Goal: Transaction & Acquisition: Purchase product/service

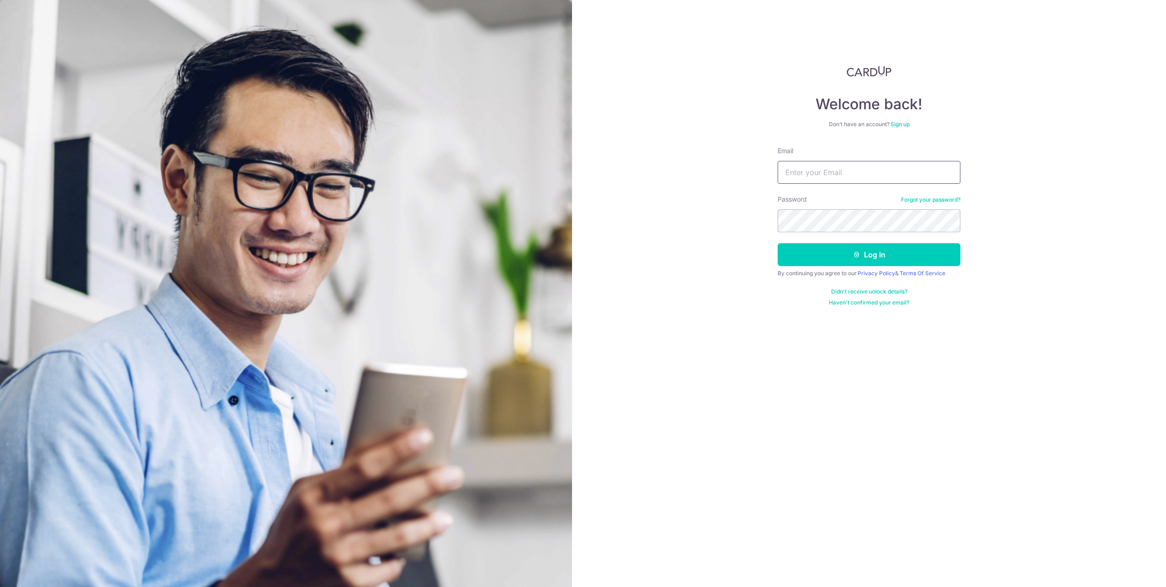
click at [816, 169] on input "Email" at bounding box center [869, 172] width 183 height 23
type input "lamks1@yahoo.com"
click at [899, 250] on button "Log in" at bounding box center [869, 254] width 183 height 23
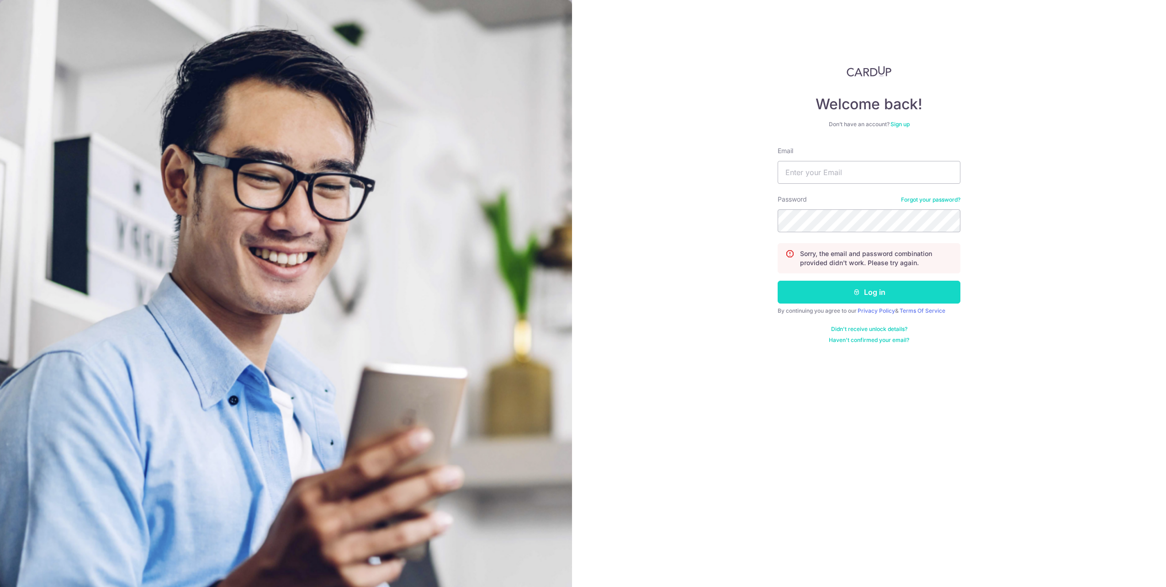
click at [889, 287] on button "Log in" at bounding box center [869, 292] width 183 height 23
click at [861, 174] on input "Email" at bounding box center [869, 172] width 183 height 23
type input "lamks1@yahoo.com"
click at [898, 295] on button "Log in" at bounding box center [869, 292] width 183 height 23
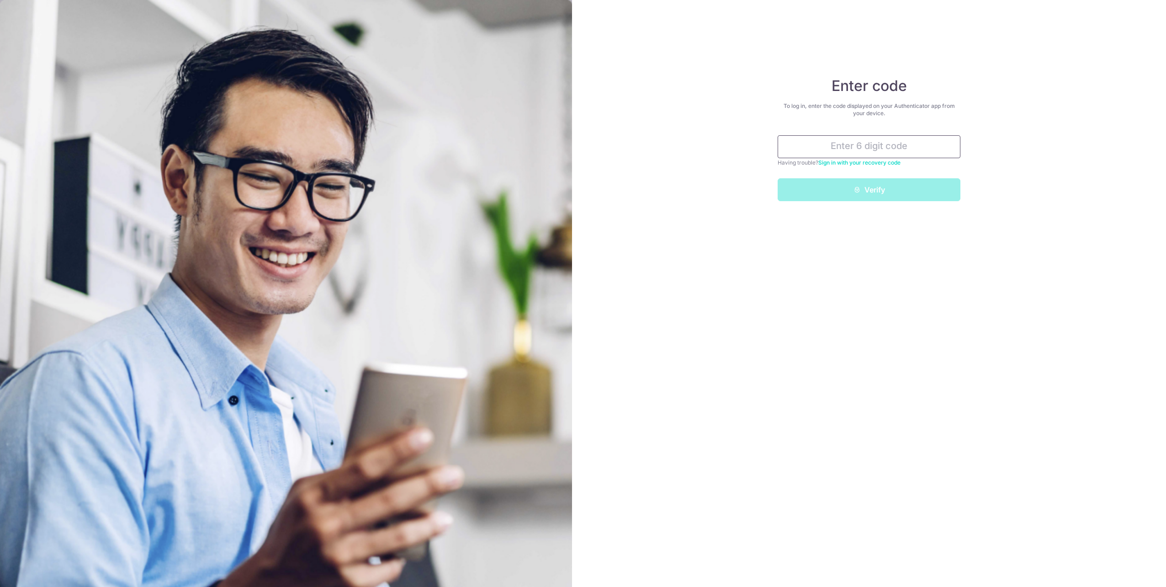
click at [886, 150] on input "text" at bounding box center [869, 146] width 183 height 23
type input "430688"
click at [862, 187] on button "Verify" at bounding box center [869, 189] width 183 height 23
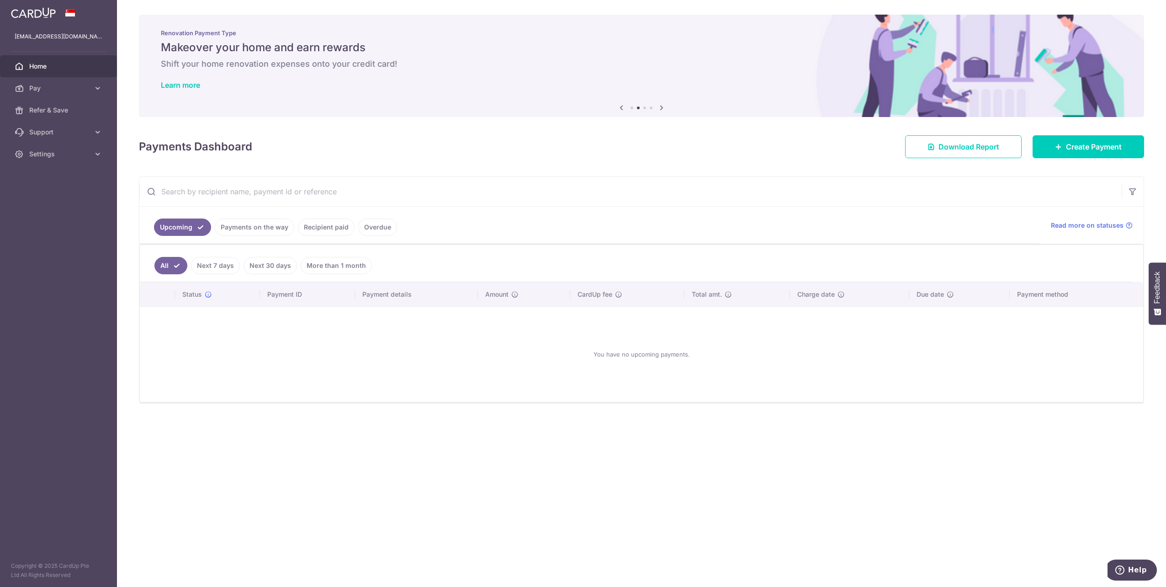
click at [622, 106] on icon at bounding box center [621, 107] width 11 height 11
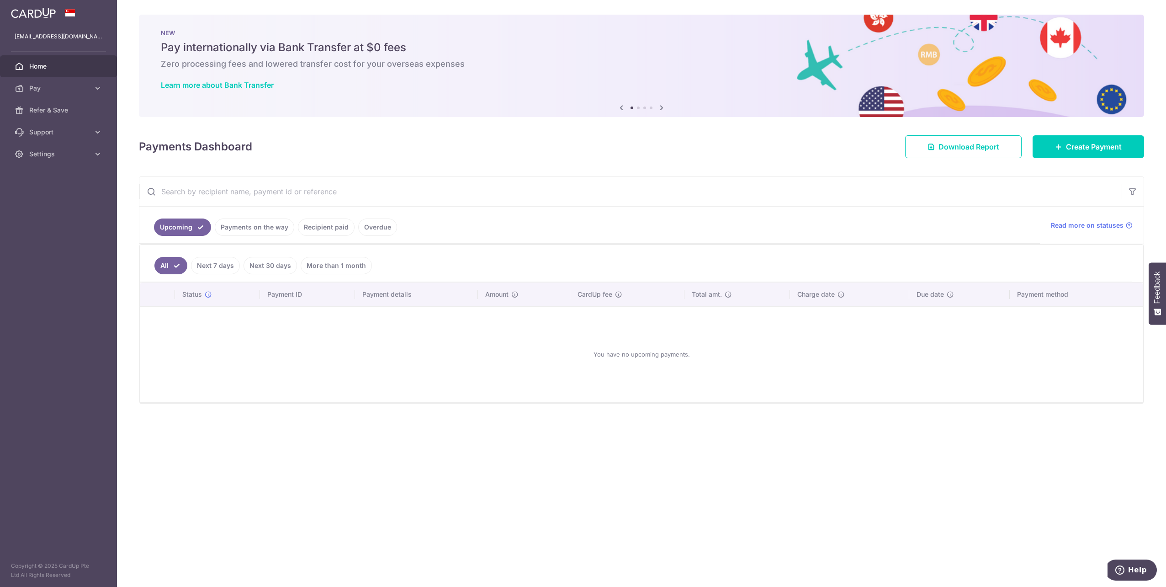
click at [662, 106] on icon at bounding box center [661, 107] width 11 height 11
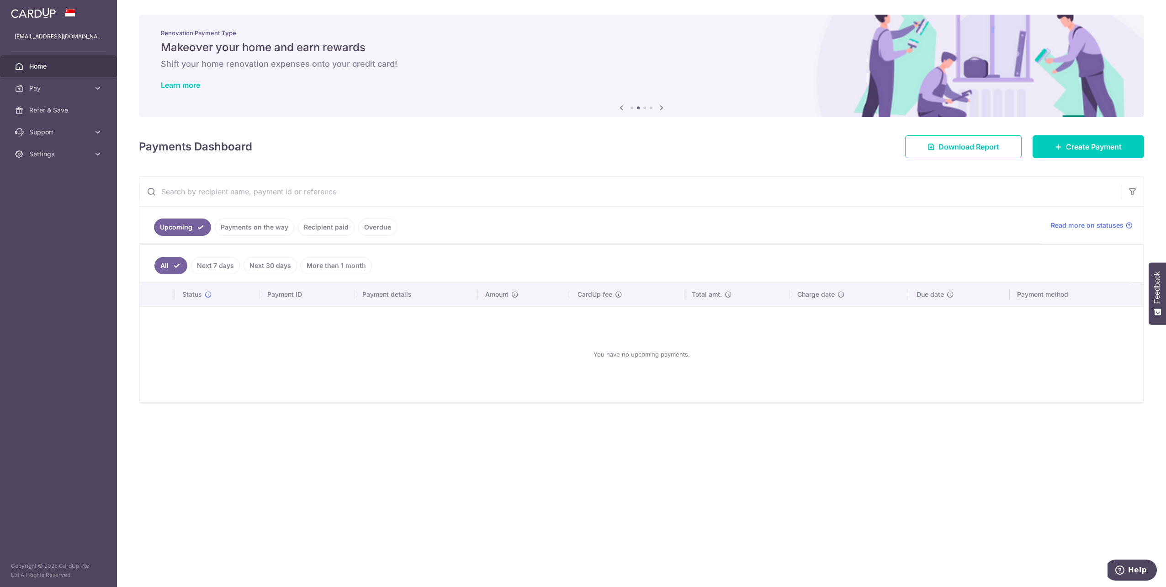
click at [662, 106] on icon at bounding box center [661, 107] width 11 height 11
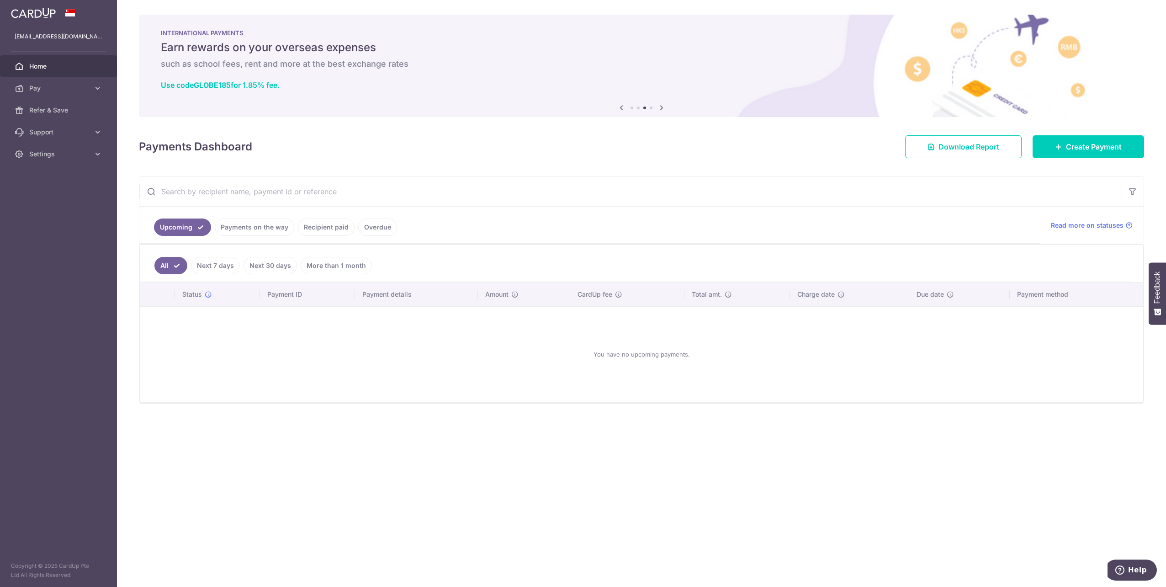
click at [662, 106] on icon at bounding box center [661, 107] width 11 height 11
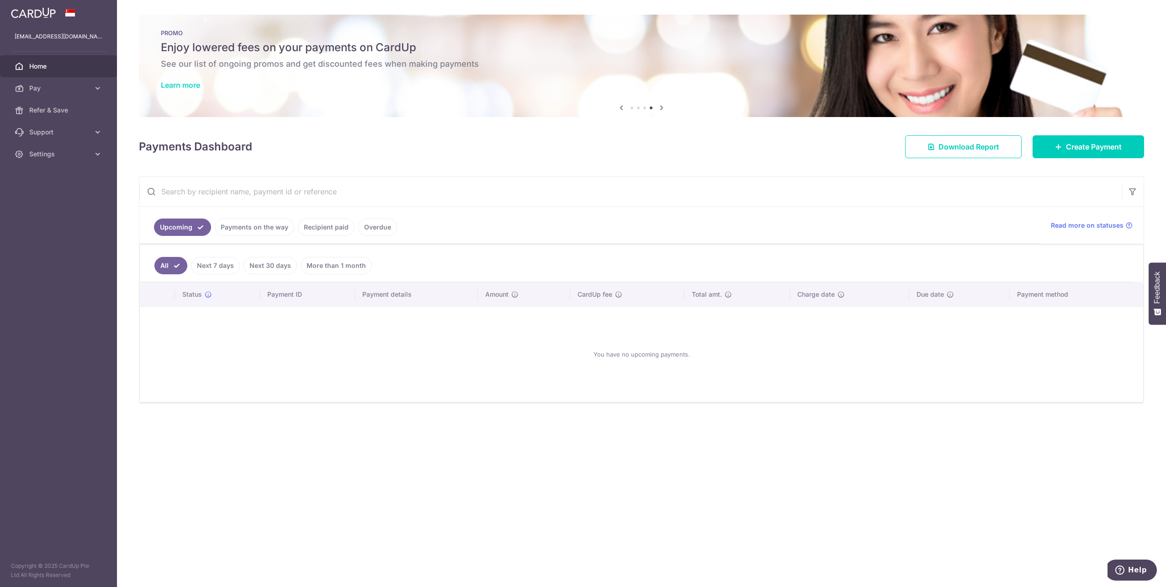
click at [192, 88] on link "Learn more" at bounding box center [180, 84] width 39 height 9
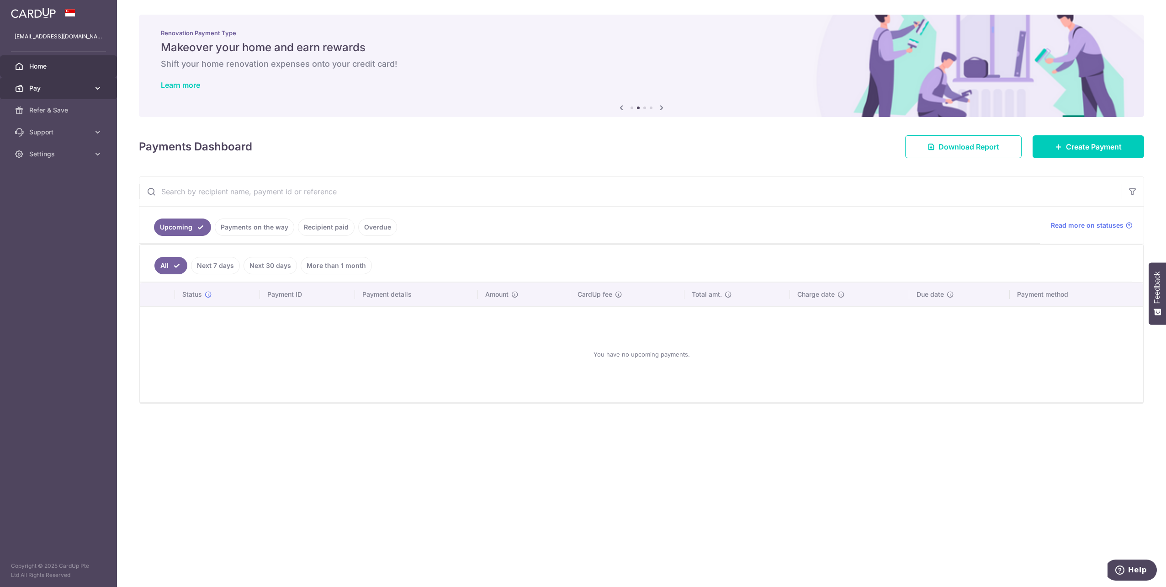
click at [91, 87] on link "Pay" at bounding box center [58, 88] width 117 height 22
click at [54, 109] on span "Payments" at bounding box center [59, 110] width 60 height 9
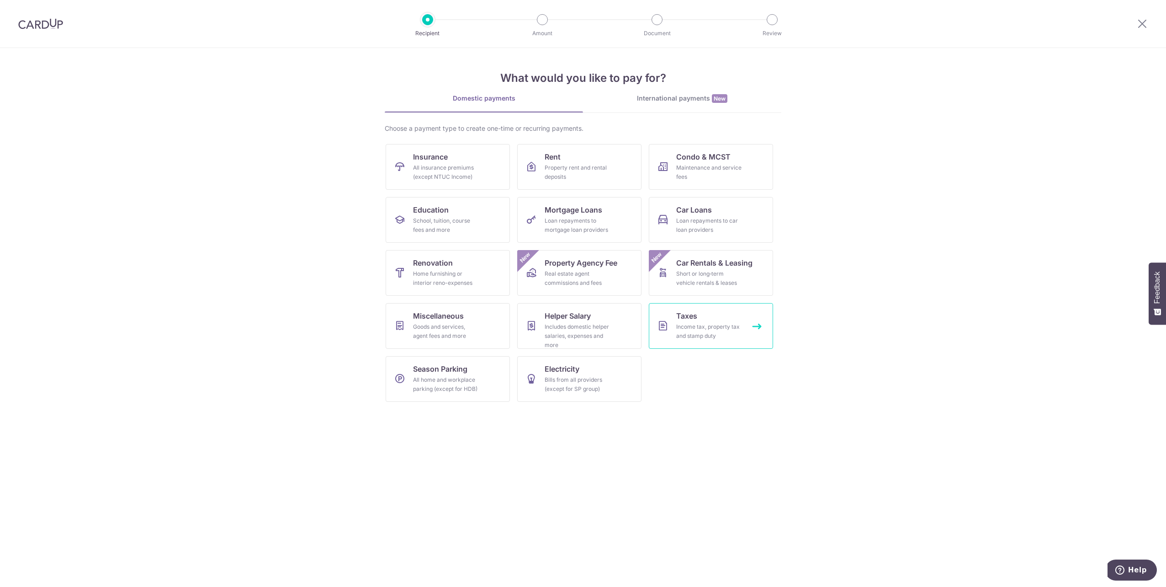
click at [756, 346] on link "Taxes Income tax, property tax and stamp duty" at bounding box center [711, 326] width 124 height 46
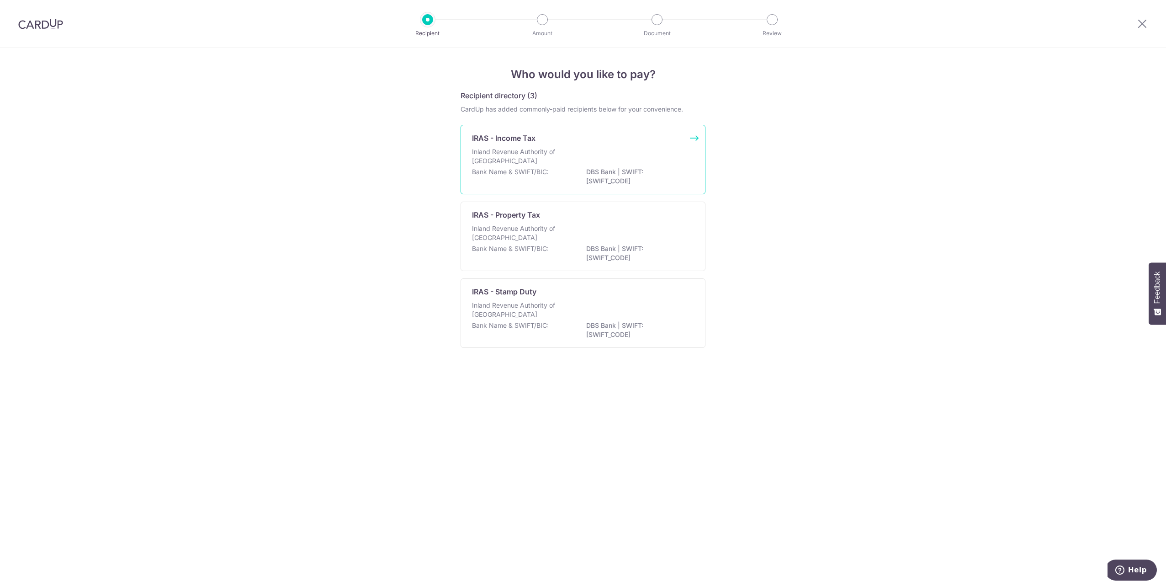
click at [669, 175] on p "DBS Bank | SWIFT: DBSSSGSGXXX" at bounding box center [637, 176] width 102 height 18
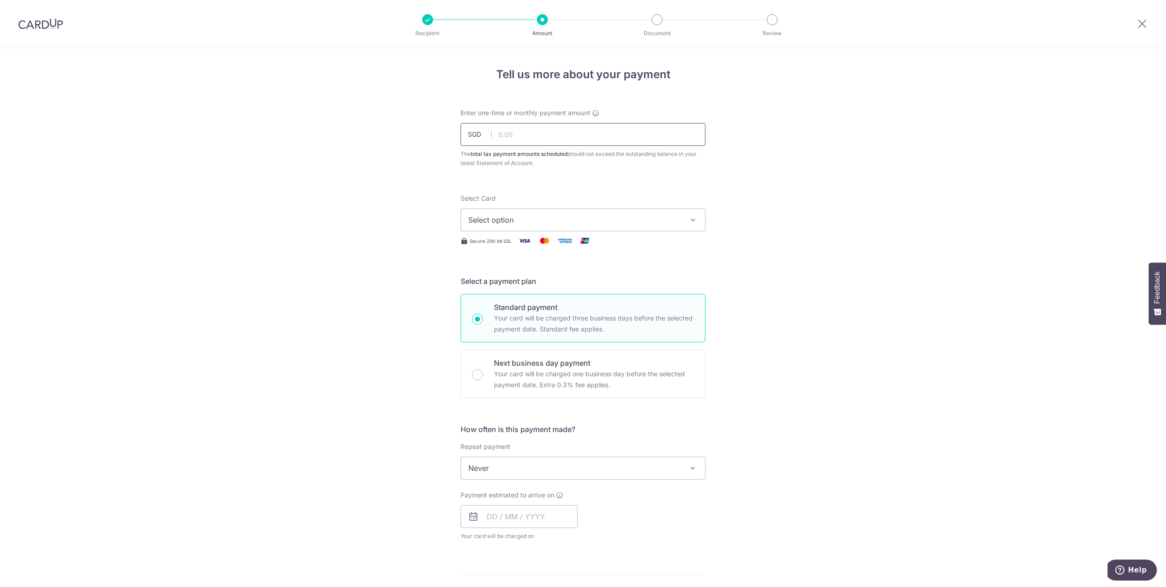
click at [656, 142] on input "text" at bounding box center [583, 134] width 245 height 23
click at [244, 102] on div "Tell us more about your payment Enter one-time or monthly payment amount SGD Th…" at bounding box center [583, 472] width 1166 height 849
click at [492, 216] on span "Select option" at bounding box center [575, 219] width 213 height 11
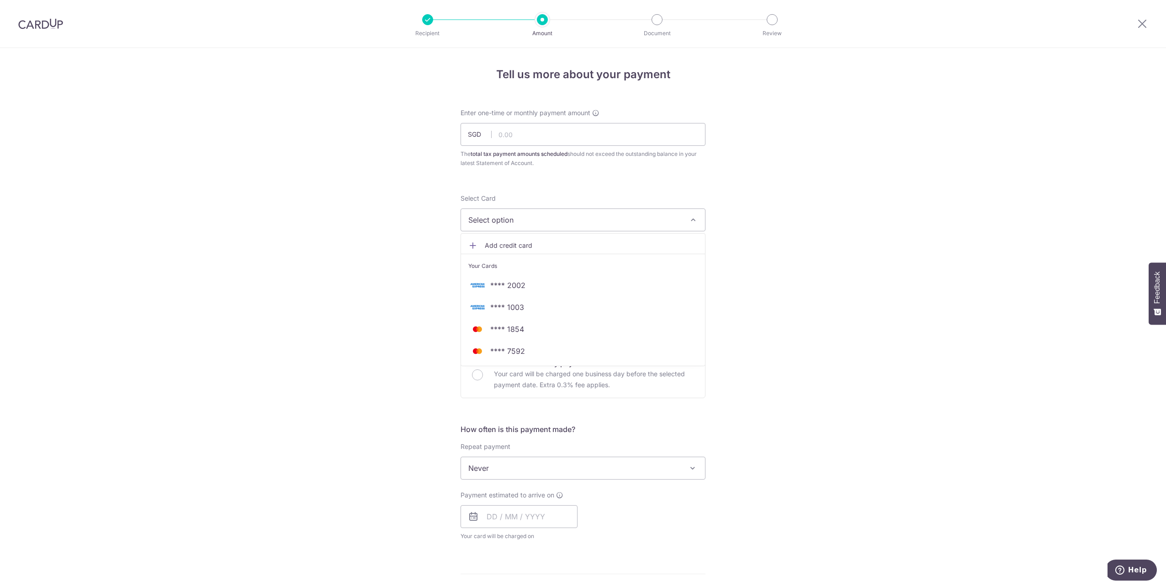
click at [840, 314] on div "Tell us more about your payment Enter one-time or monthly payment amount SGD Th…" at bounding box center [583, 472] width 1166 height 849
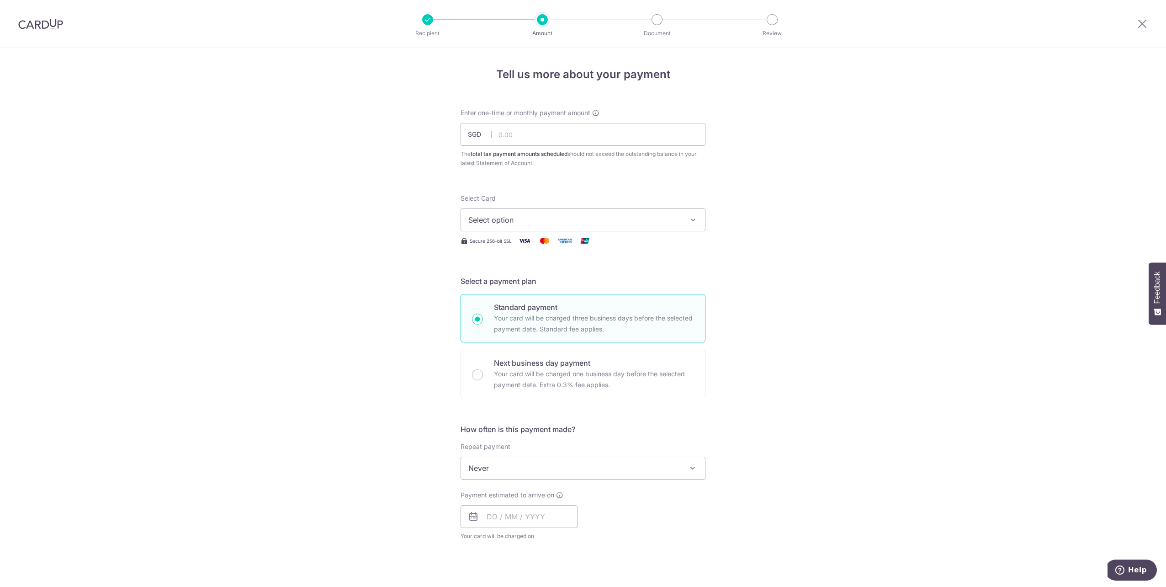
click at [695, 217] on icon "button" at bounding box center [693, 219] width 9 height 9
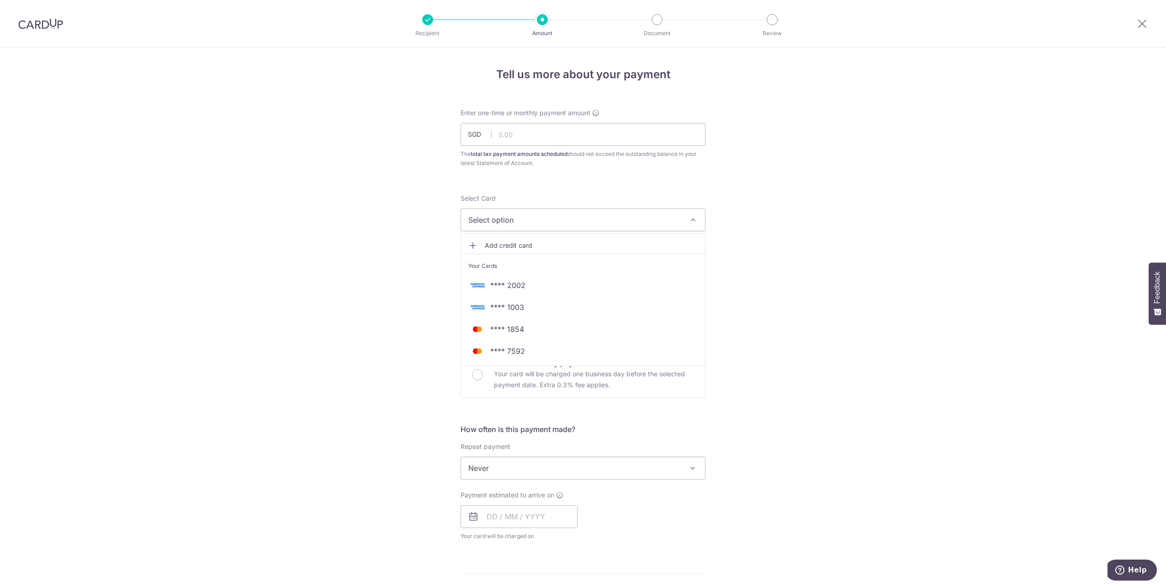
click at [695, 217] on icon "button" at bounding box center [693, 219] width 9 height 9
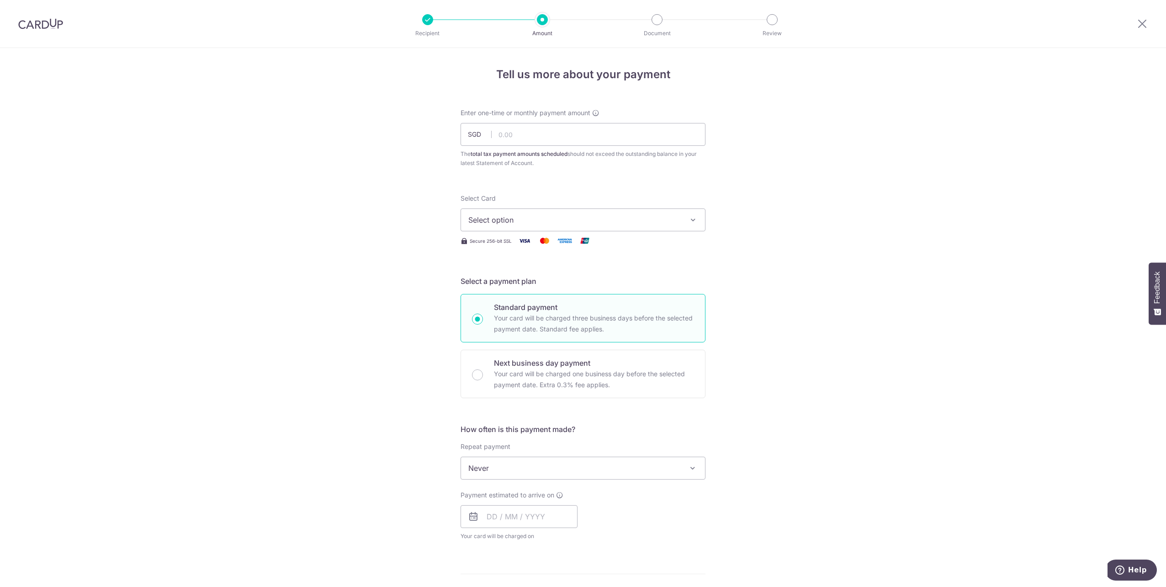
click at [695, 217] on icon "button" at bounding box center [693, 219] width 9 height 9
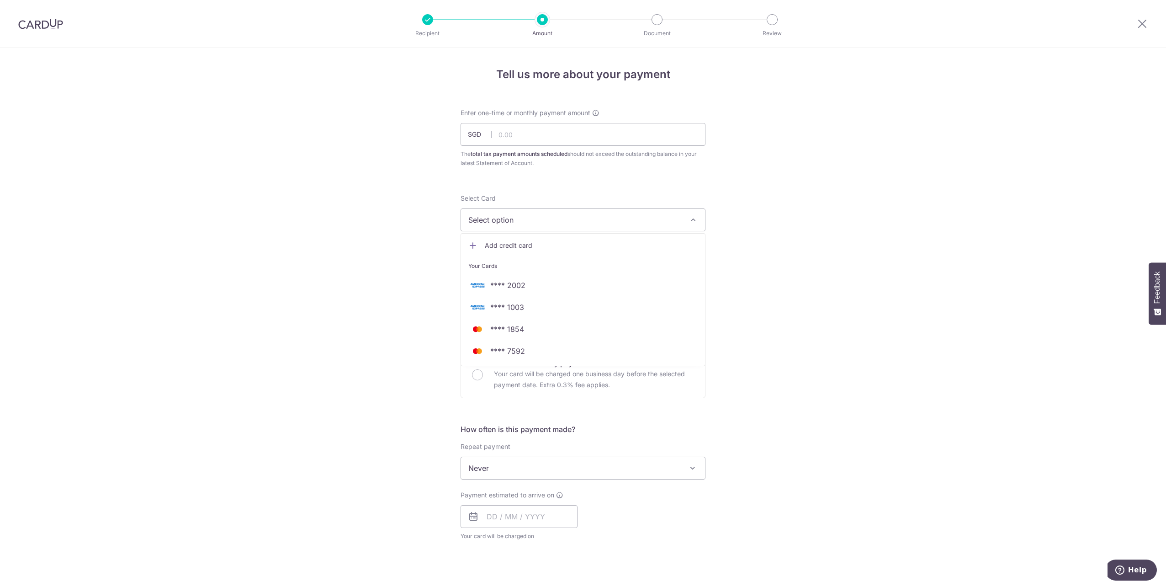
click at [639, 242] on span "Add credit card" at bounding box center [591, 245] width 213 height 9
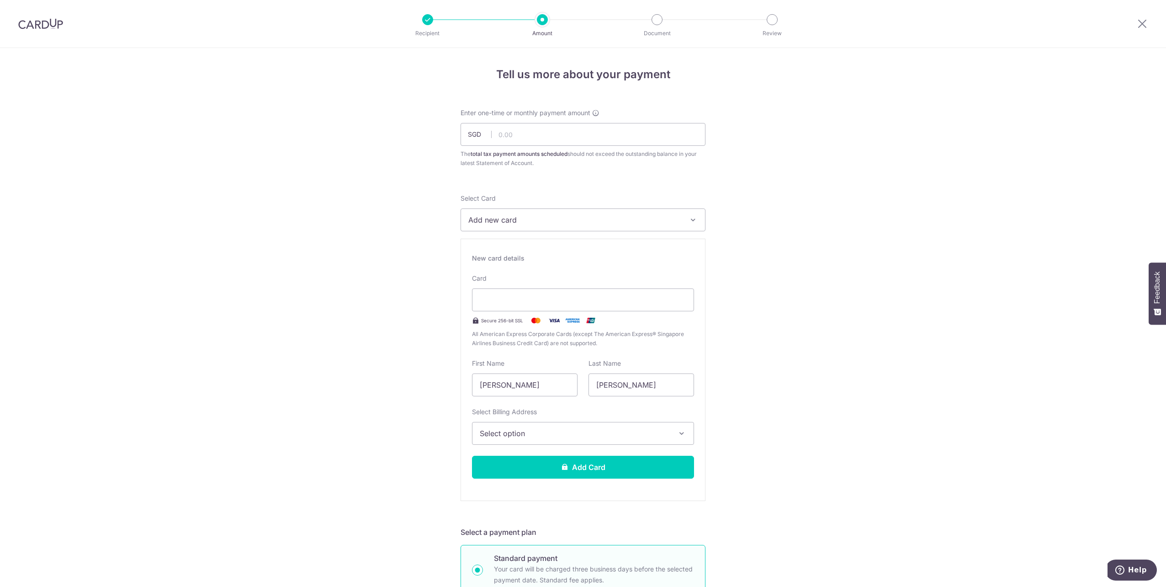
click at [592, 439] on button "Select option" at bounding box center [583, 433] width 222 height 23
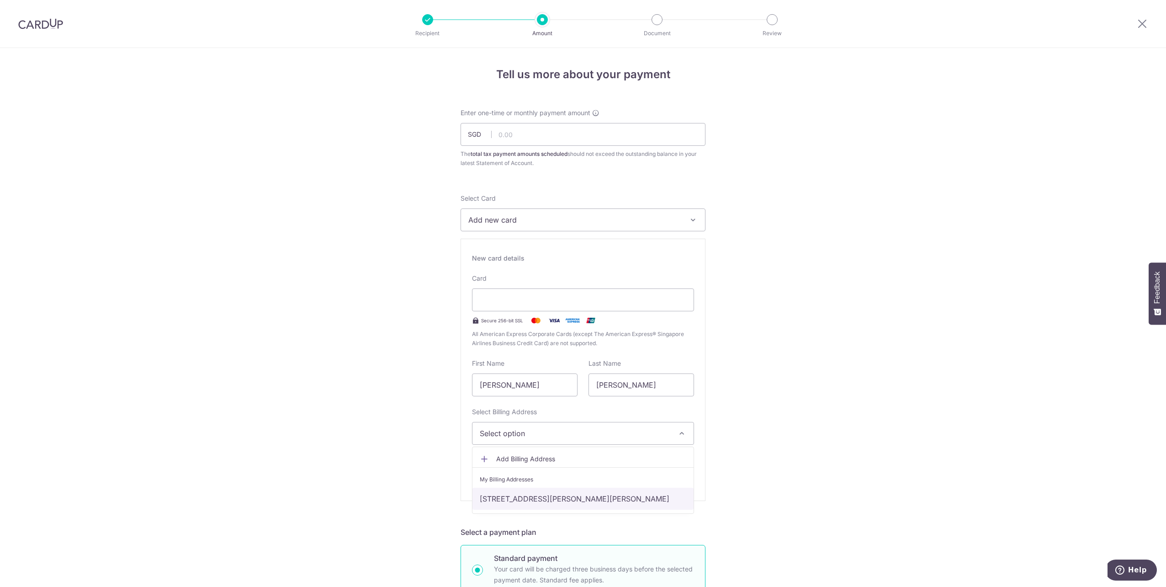
click at [584, 499] on link "21 Hume Ave #05-03, Hume Park 2, Singapore, Singapore-598728" at bounding box center [583, 499] width 221 height 22
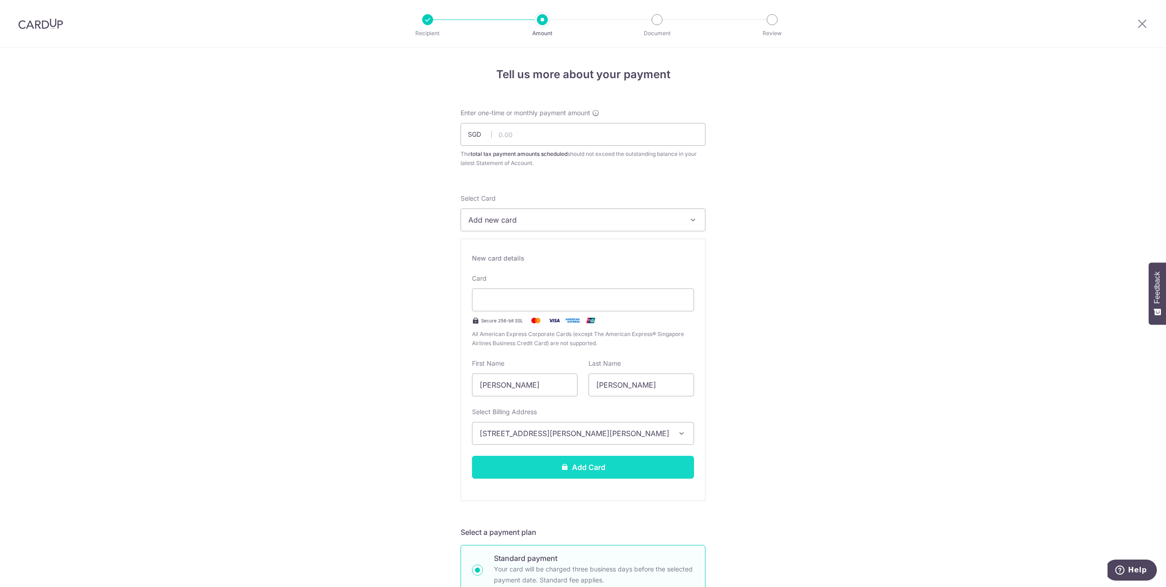
click at [591, 471] on button "Add Card" at bounding box center [583, 467] width 222 height 23
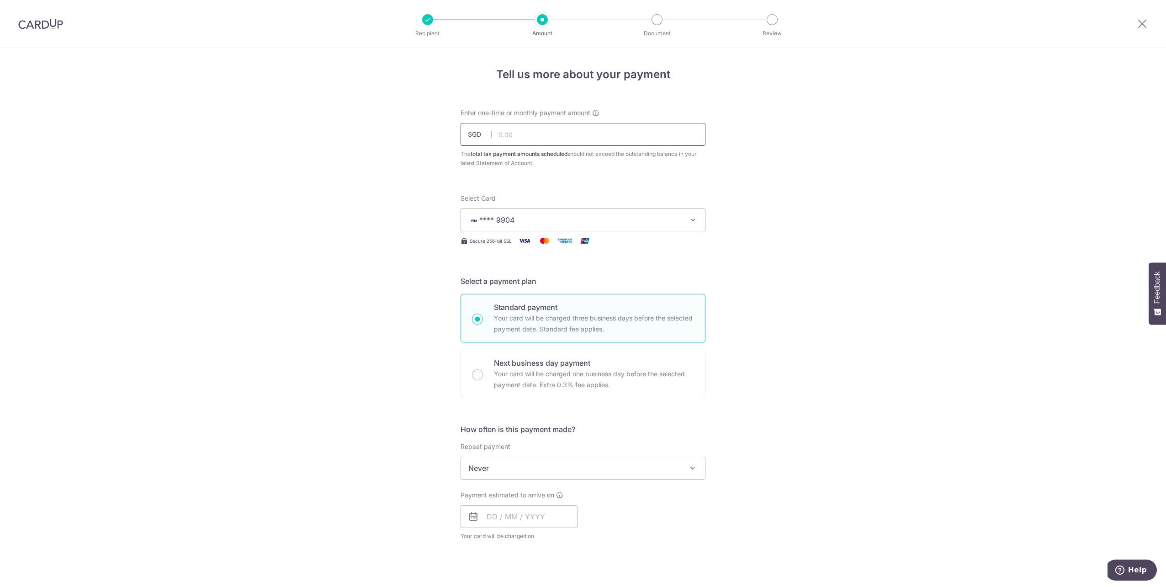
click at [593, 135] on input "text" at bounding box center [583, 134] width 245 height 23
click at [359, 144] on div "Tell us more about your payment Enter one-time or monthly payment amount SGD 1 …" at bounding box center [583, 472] width 1166 height 849
type input "1.00"
click at [49, 32] on div at bounding box center [40, 24] width 81 height 48
click at [47, 24] on img at bounding box center [40, 23] width 45 height 11
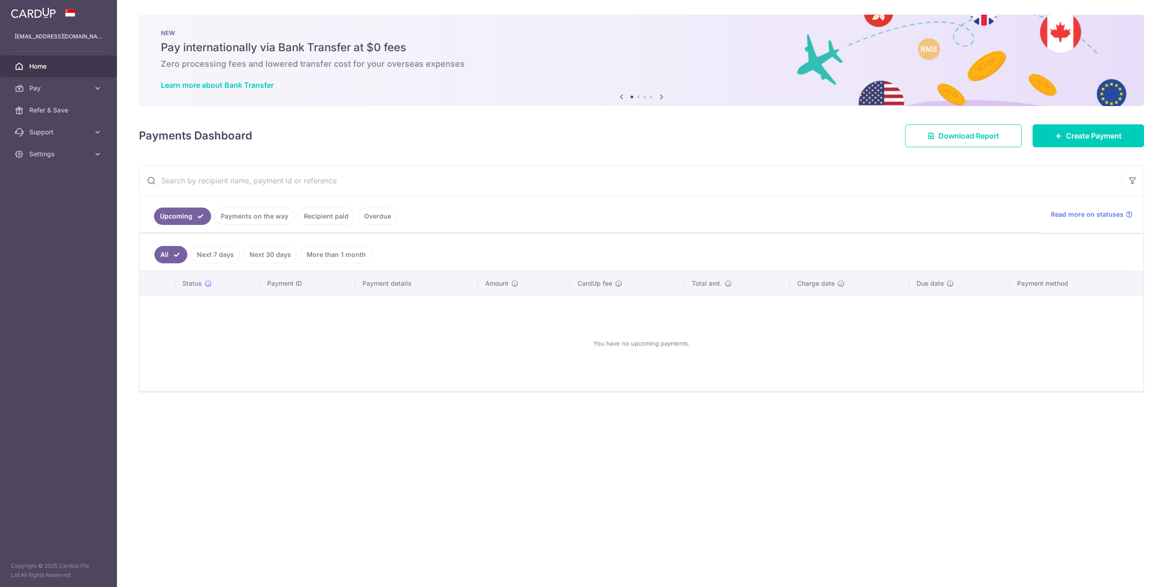
click at [661, 96] on icon at bounding box center [661, 96] width 11 height 11
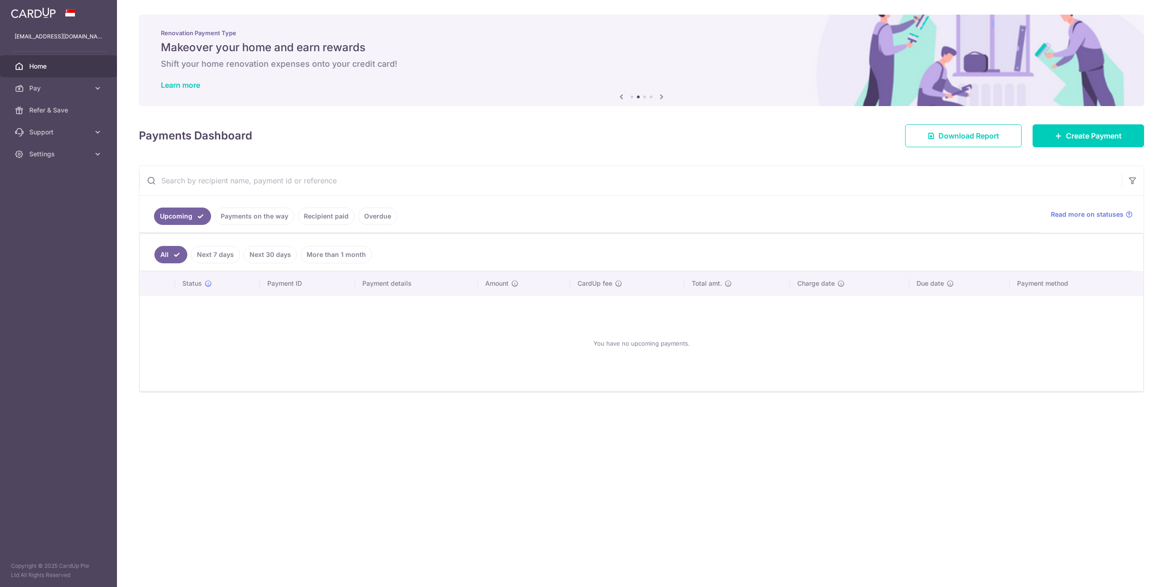
click at [661, 96] on icon at bounding box center [661, 96] width 11 height 11
click at [660, 96] on icon at bounding box center [661, 96] width 11 height 11
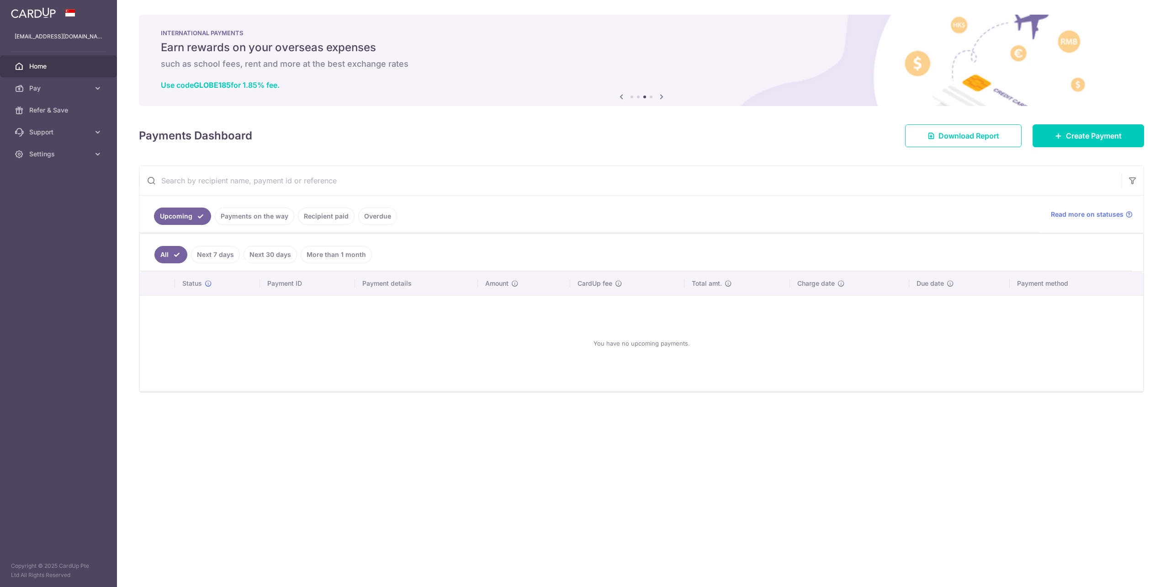
click at [660, 96] on icon at bounding box center [661, 96] width 11 height 11
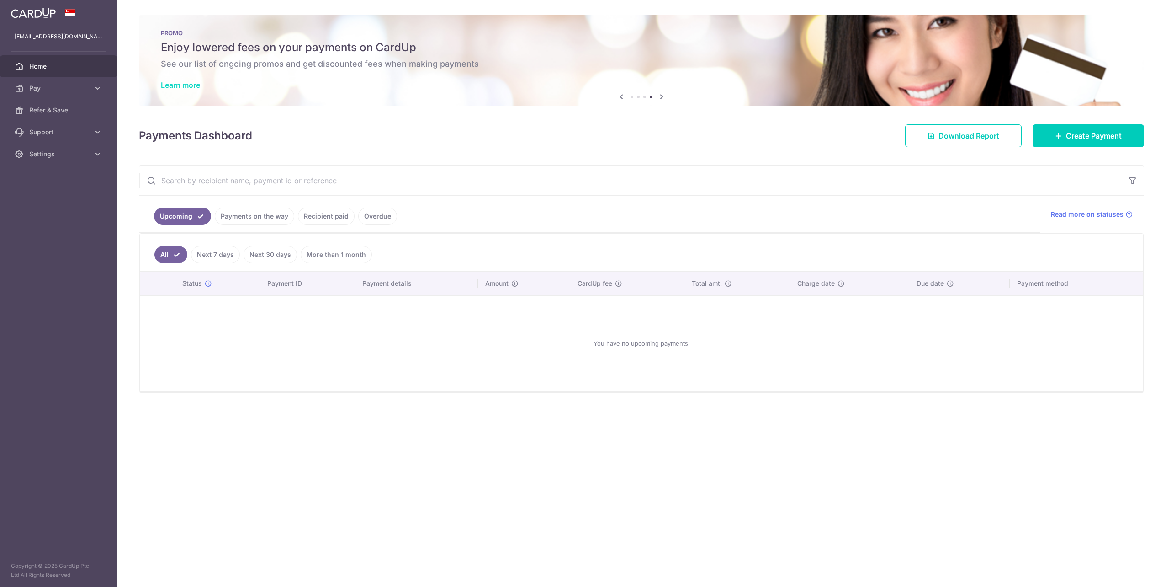
click at [197, 89] on link "Learn more" at bounding box center [180, 84] width 39 height 9
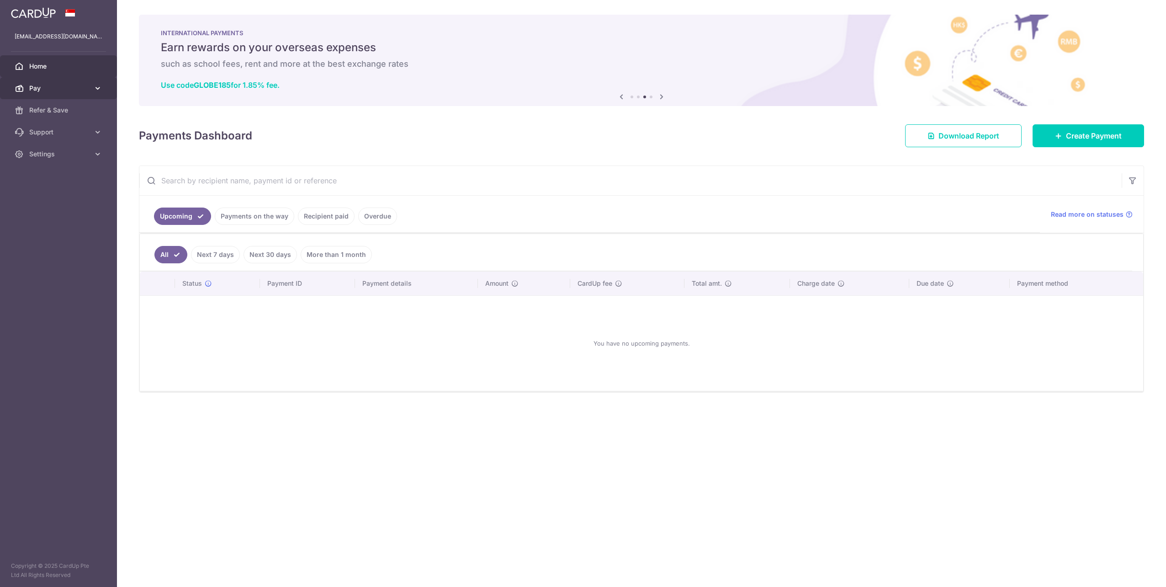
click at [82, 87] on span "Pay" at bounding box center [59, 88] width 60 height 9
click at [70, 115] on link "Payments" at bounding box center [58, 110] width 117 height 22
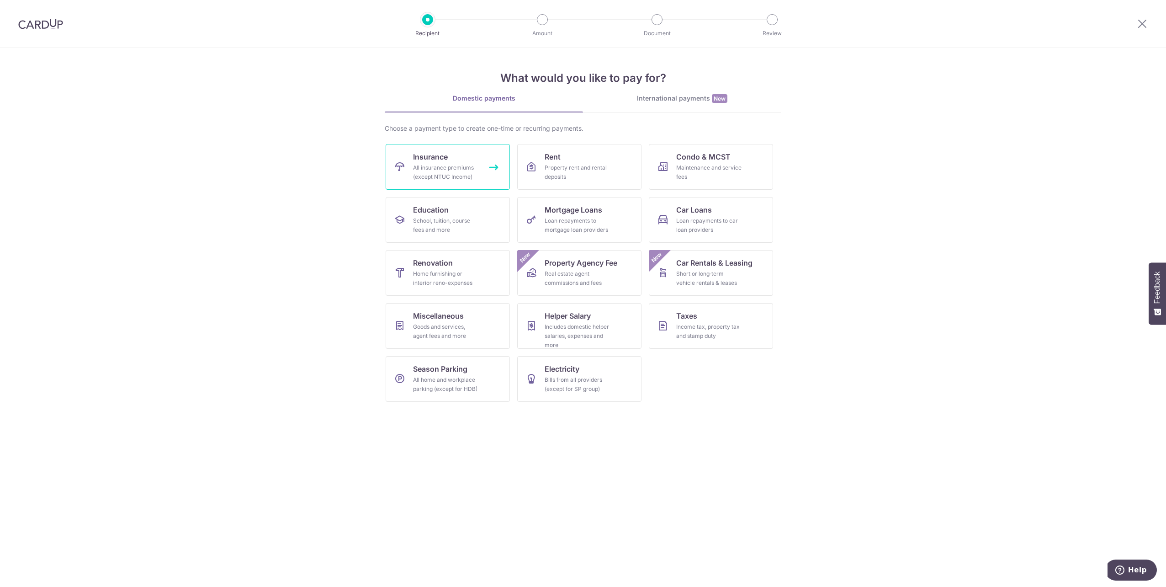
click at [457, 170] on div "All insurance premiums (except NTUC Income)" at bounding box center [446, 172] width 66 height 18
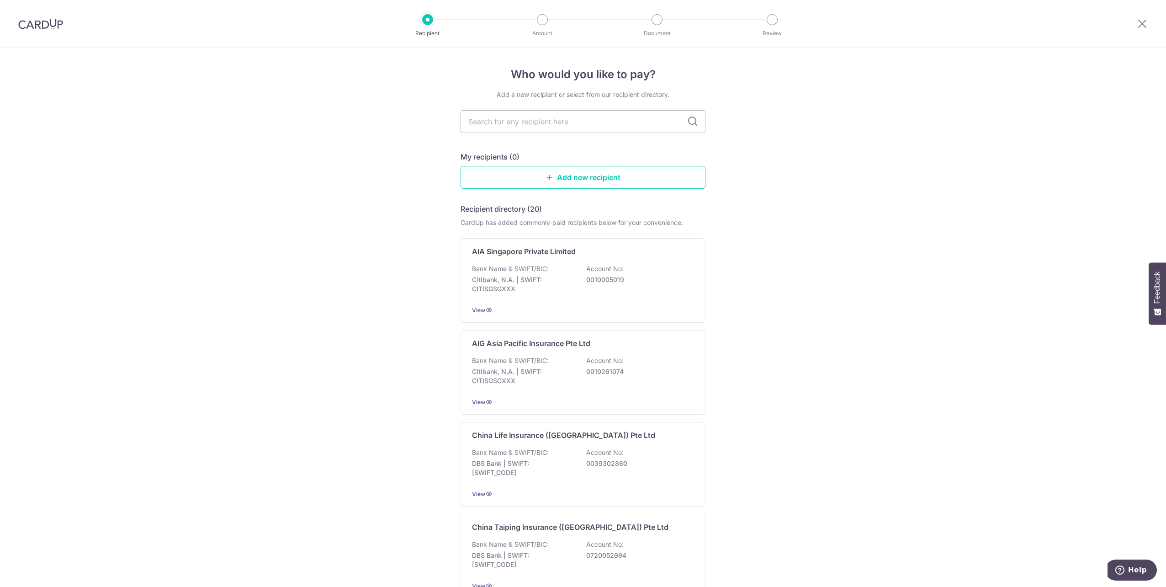
click at [42, 17] on div at bounding box center [40, 24] width 81 height 48
click at [42, 20] on img at bounding box center [40, 23] width 45 height 11
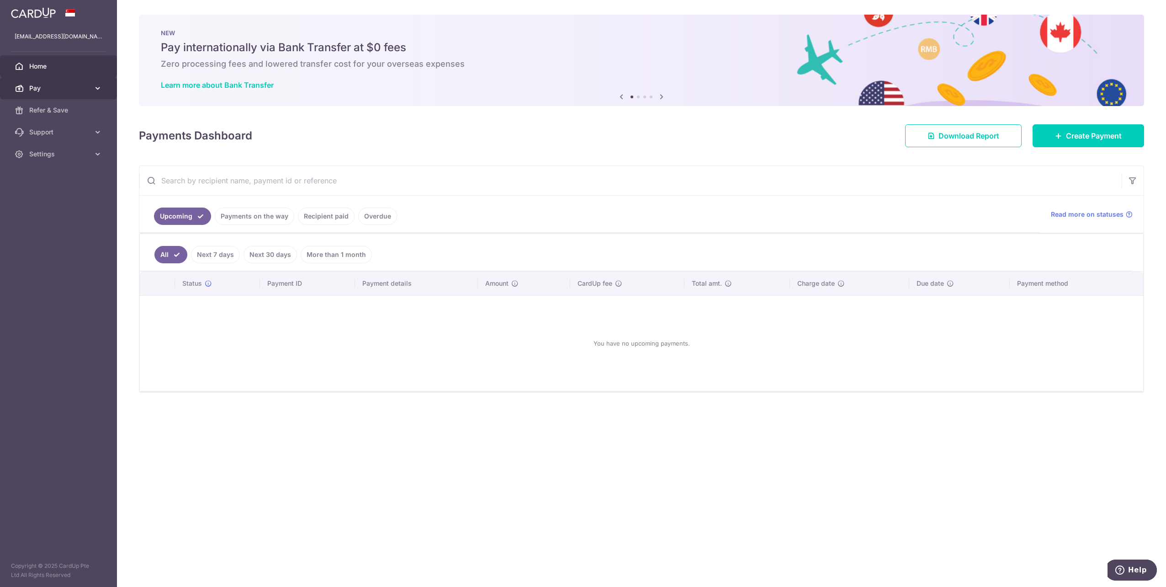
click at [51, 85] on span "Pay" at bounding box center [59, 88] width 60 height 9
click at [57, 108] on span "Payments" at bounding box center [59, 110] width 60 height 9
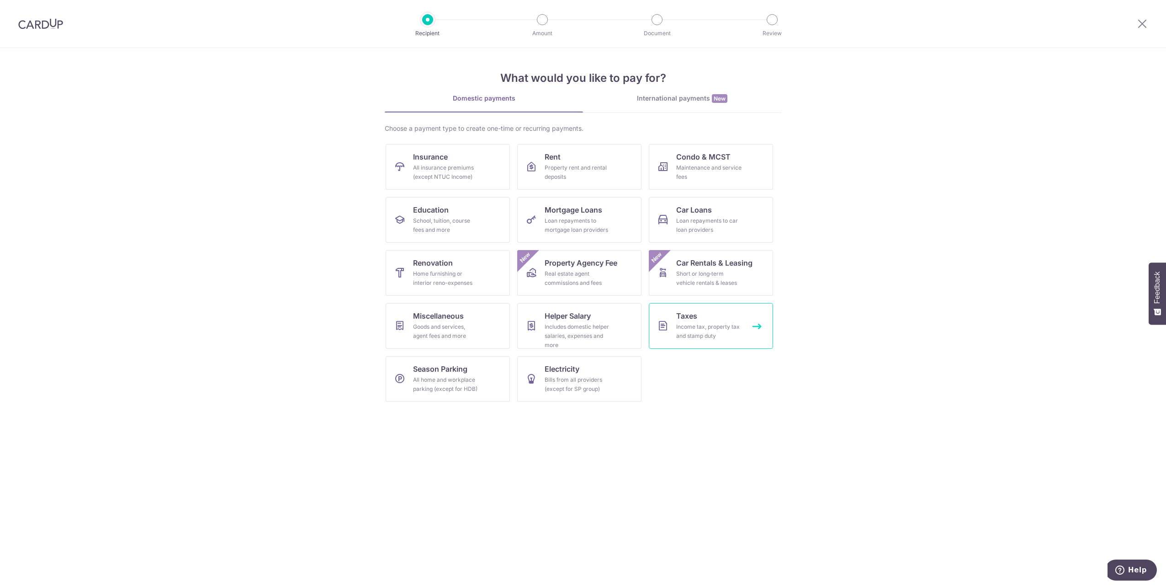
click at [688, 333] on div "Income tax, property tax and stamp duty" at bounding box center [709, 331] width 66 height 18
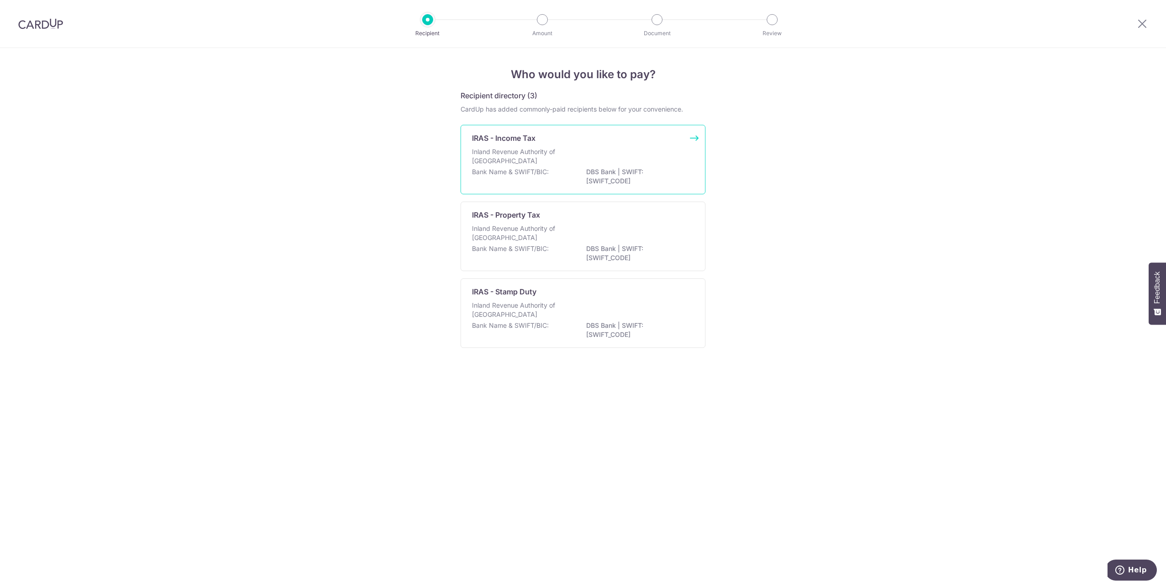
click at [661, 168] on p "DBS Bank | SWIFT: DBSSSGSGXXX" at bounding box center [637, 176] width 102 height 18
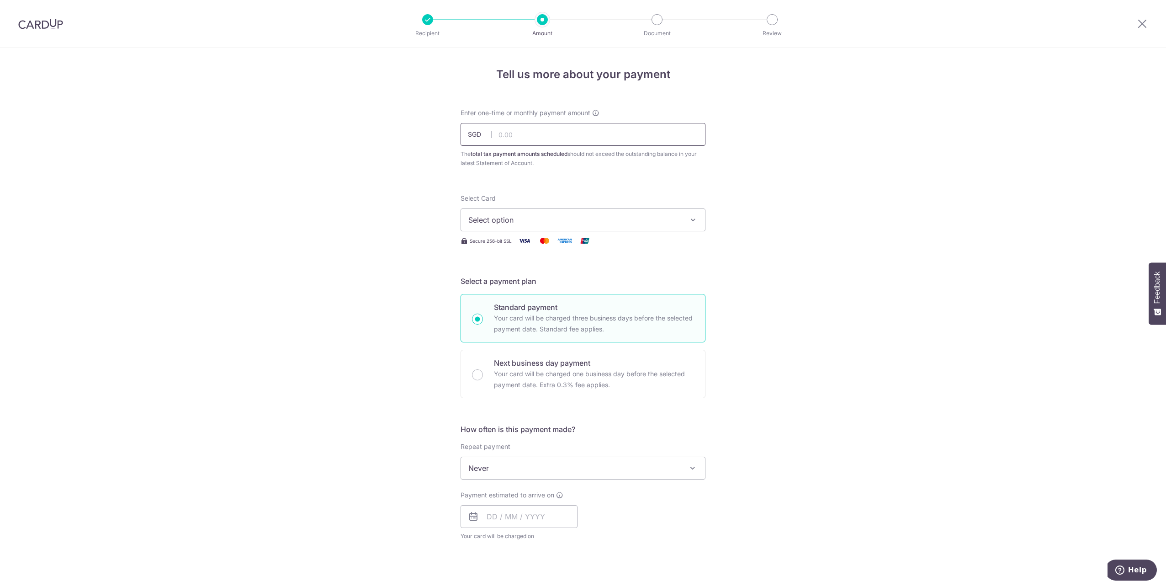
click at [592, 128] on input "text" at bounding box center [583, 134] width 245 height 23
type input "8,000.00"
click at [710, 194] on div "Tell us more about your payment Enter one-time or monthly payment amount SGD 8,…" at bounding box center [583, 472] width 1166 height 849
click at [692, 220] on icon "button" at bounding box center [693, 219] width 9 height 9
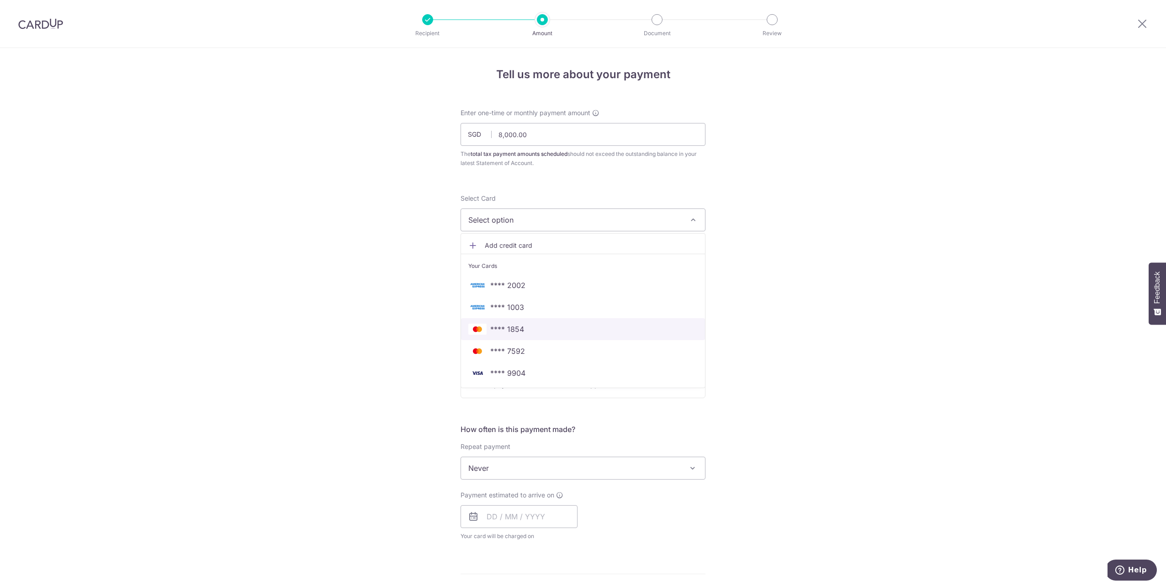
click at [528, 335] on link "**** 1854" at bounding box center [583, 329] width 244 height 22
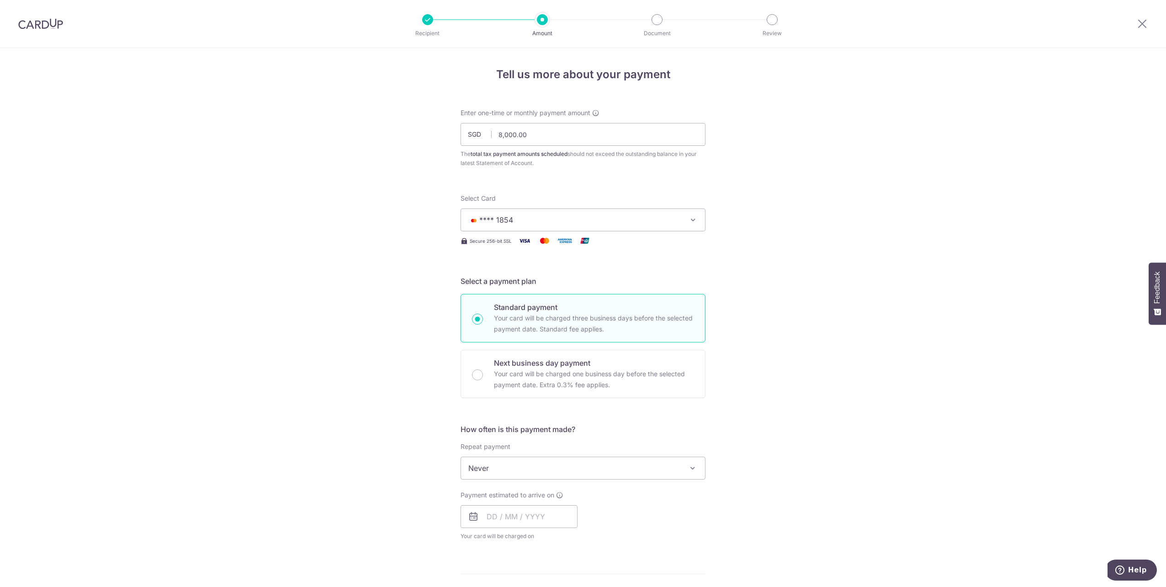
click at [639, 222] on span "**** 1854" at bounding box center [575, 219] width 213 height 11
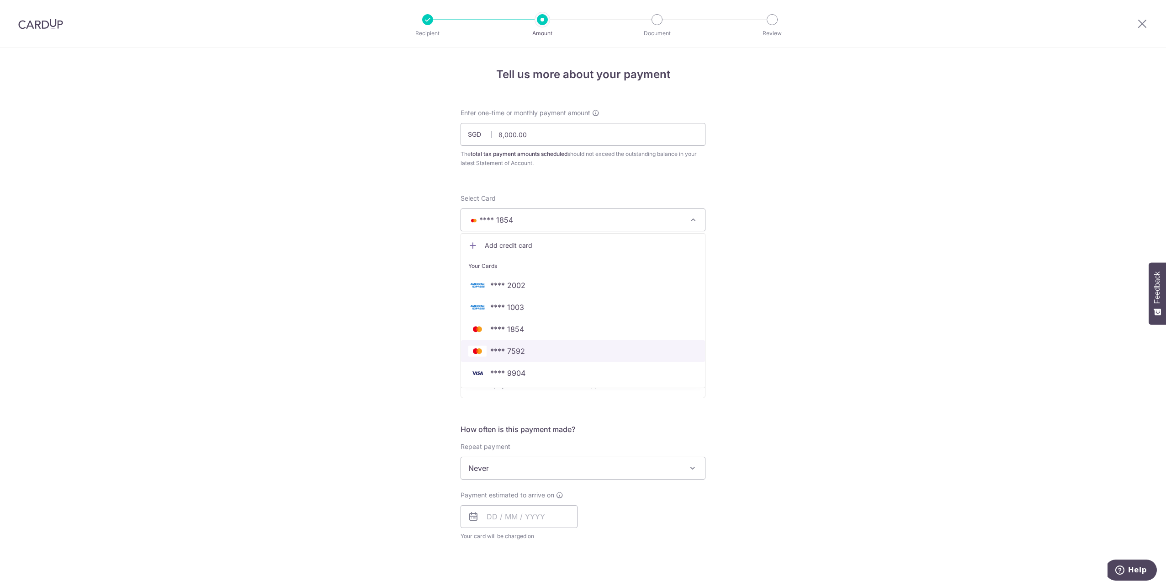
click at [538, 350] on span "**** 7592" at bounding box center [583, 351] width 229 height 11
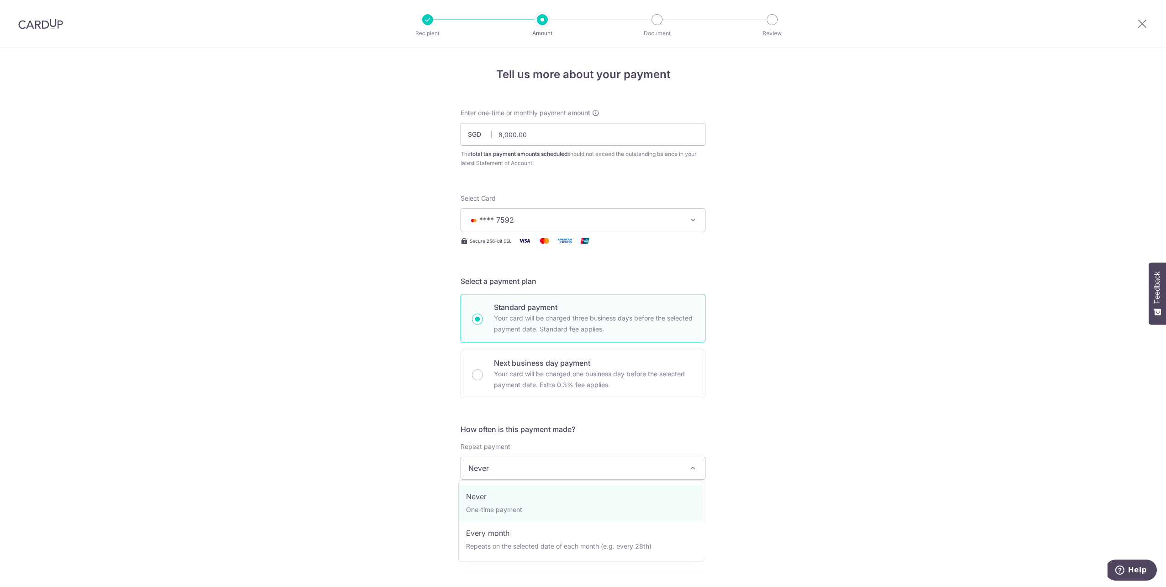
click at [587, 476] on span "Never" at bounding box center [583, 468] width 244 height 22
click at [553, 507] on input "text" at bounding box center [519, 516] width 117 height 23
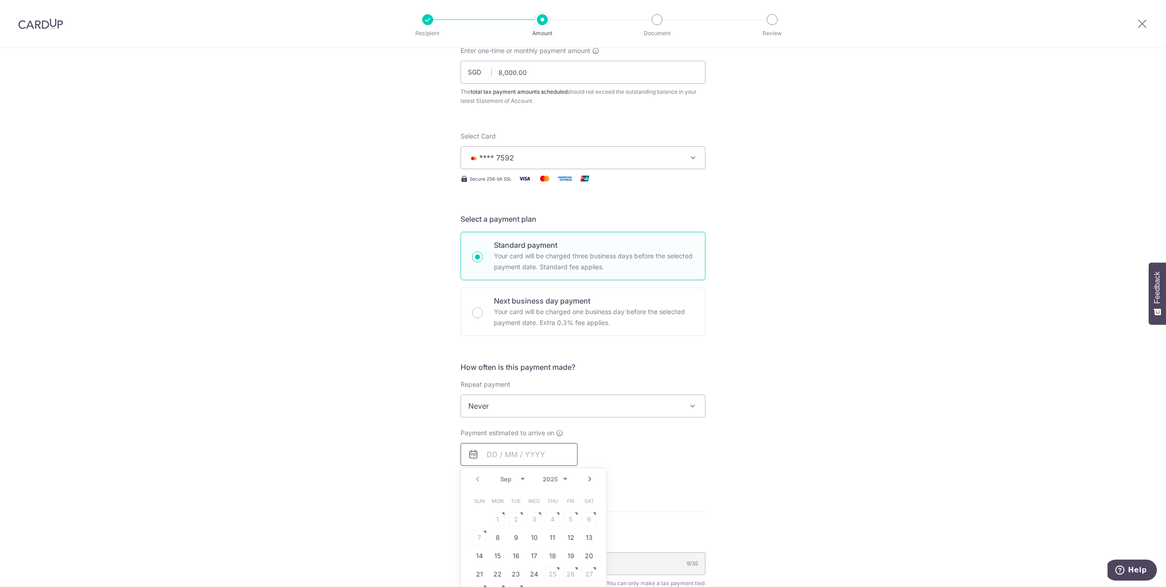
scroll to position [91, 0]
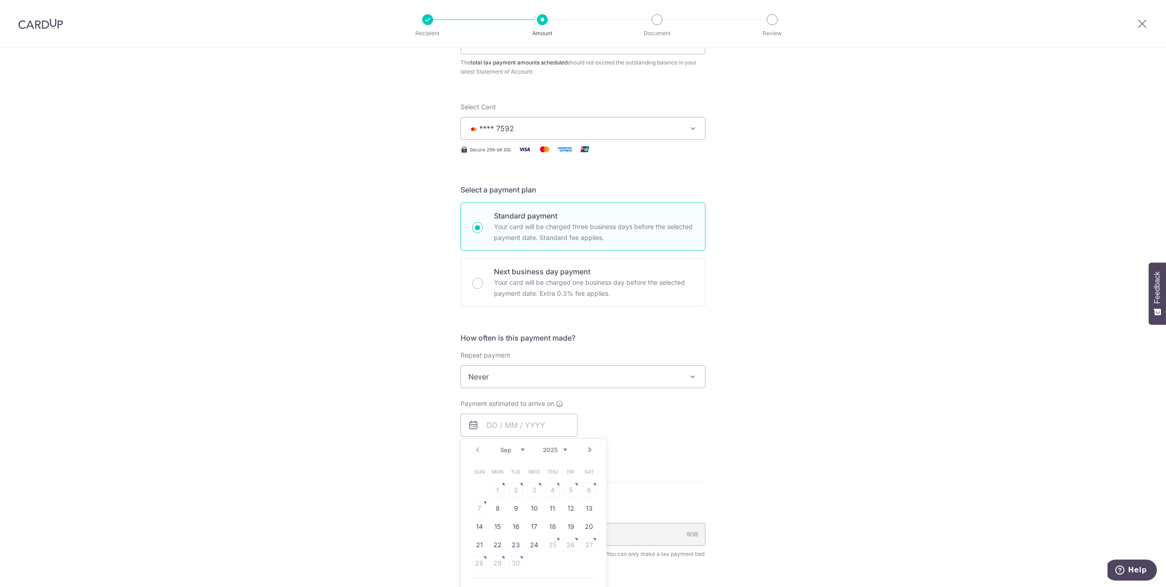
click at [586, 447] on link "Next" at bounding box center [590, 449] width 11 height 11
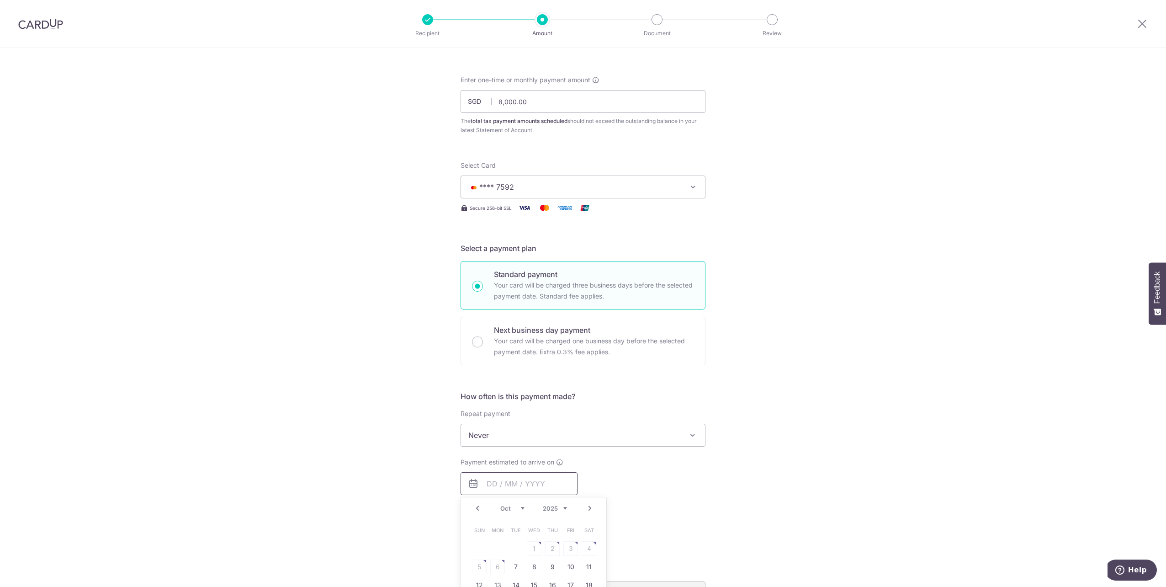
scroll to position [0, 0]
